Goal: Task Accomplishment & Management: Manage account settings

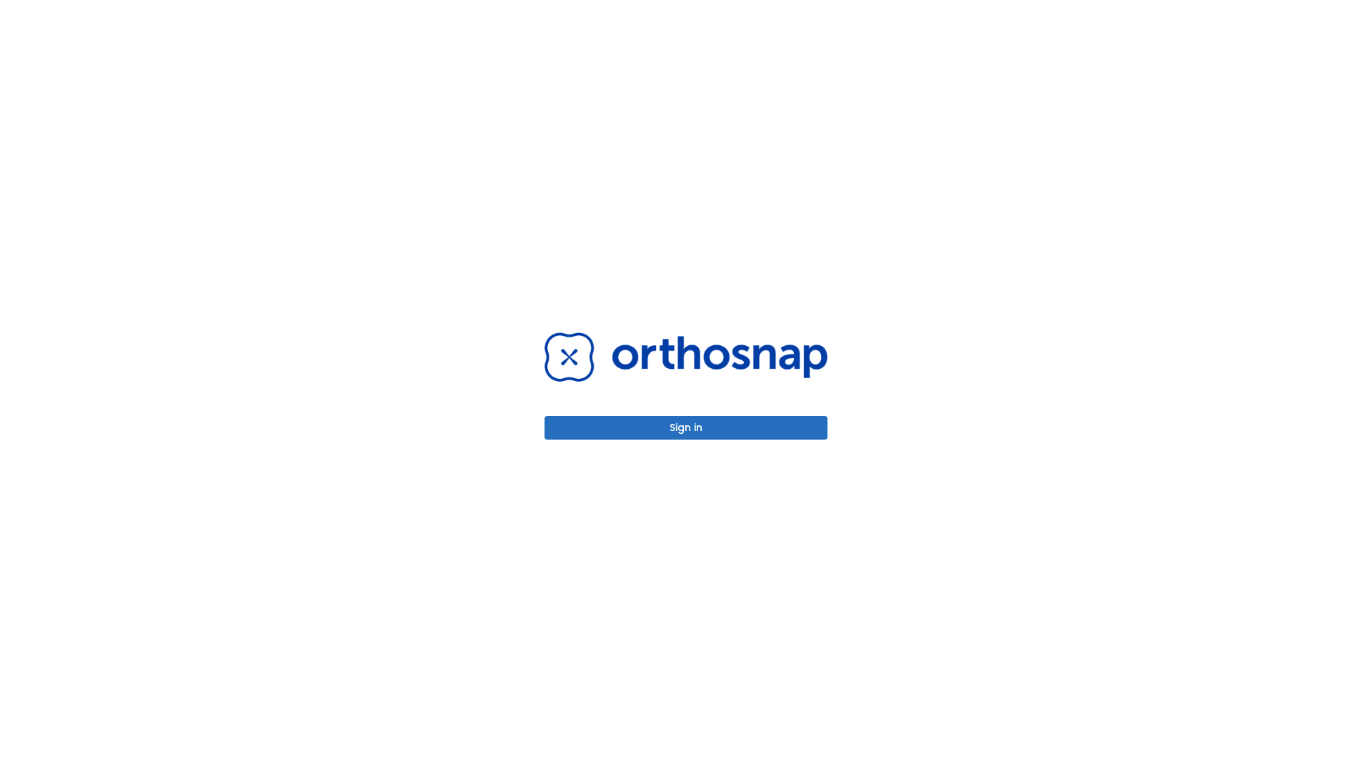
click at [686, 427] on button "Sign in" at bounding box center [686, 428] width 283 height 24
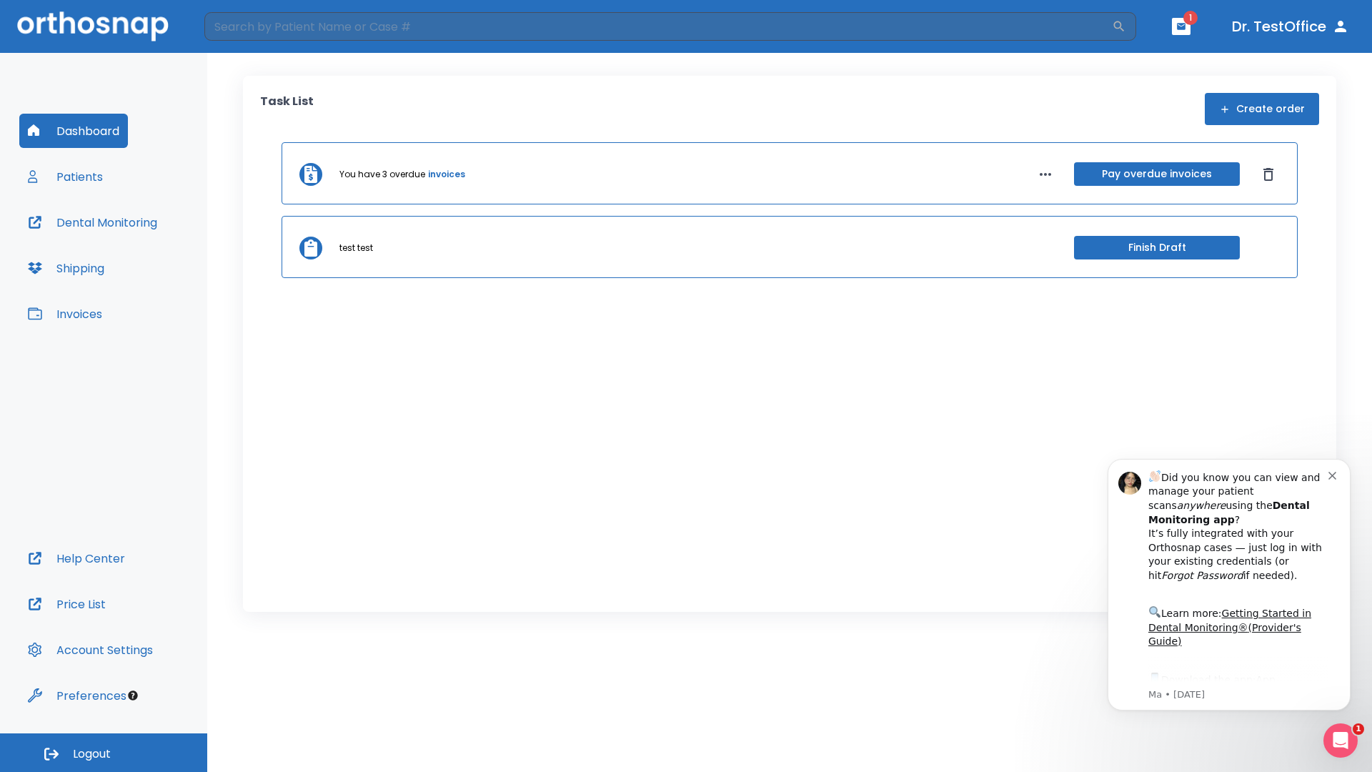
click at [104, 753] on span "Logout" at bounding box center [92, 754] width 38 height 16
